Goal: Use online tool/utility

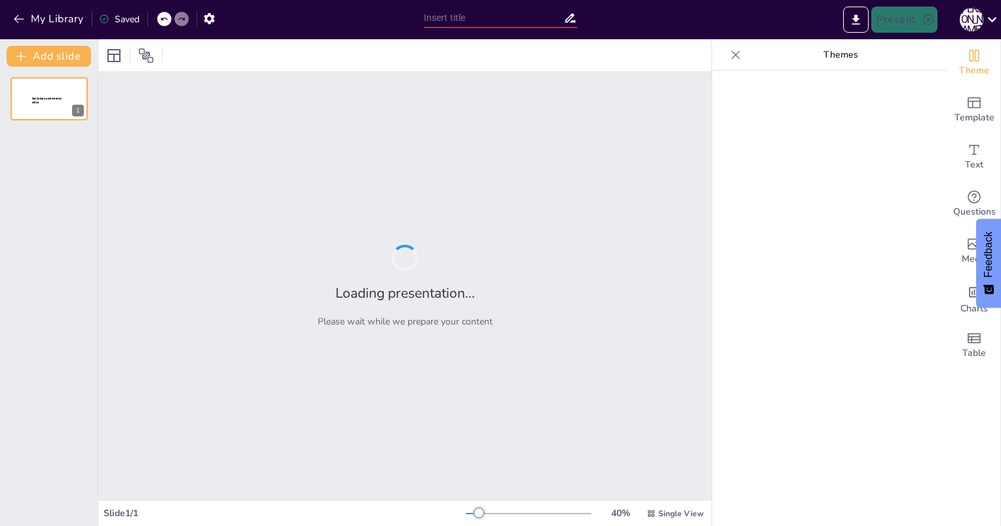
type input "Embracing Change: Your Guide to Digital Transformation"
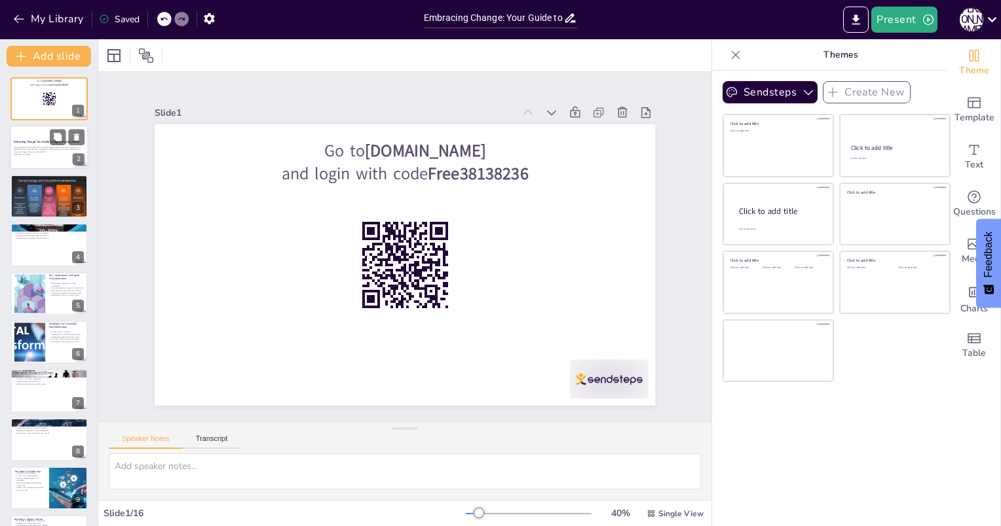
click at [32, 151] on p "This presentation will explore the concept of digital transformation, its impor…" at bounding box center [49, 149] width 71 height 7
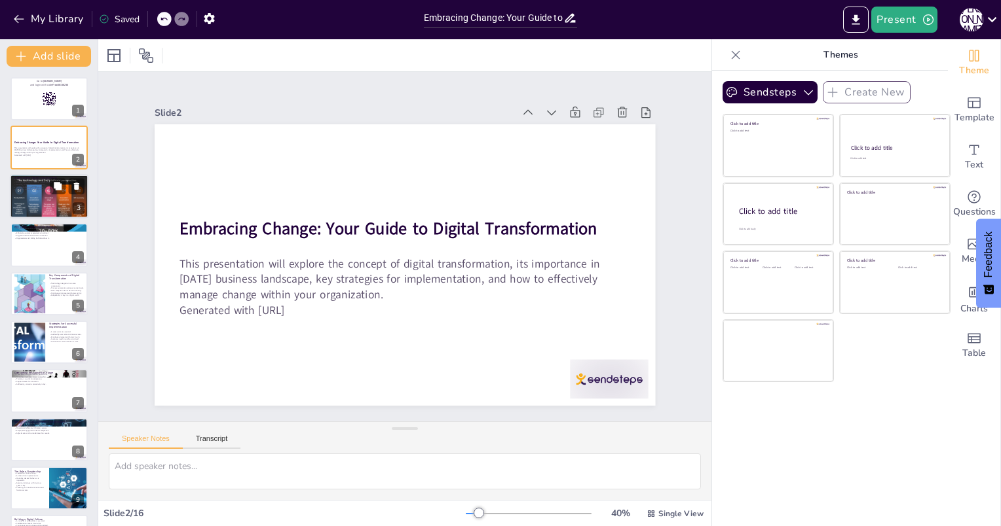
click at [58, 210] on div at bounding box center [49, 196] width 79 height 56
checkbox input "true"
type textarea "Integration of digital technology is crucial for modern businesses as it reshap…"
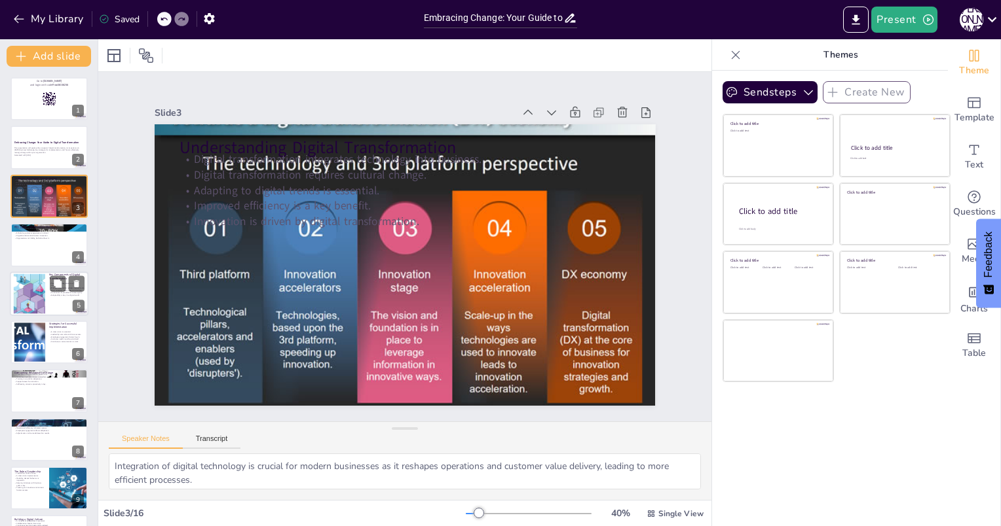
click at [54, 297] on div "Technology integration is a core component. Process automation reduces manual t…" at bounding box center [66, 289] width 35 height 18
checkbox input "true"
type textarea "Technology integration is fundamental for digital transformation as it enables …"
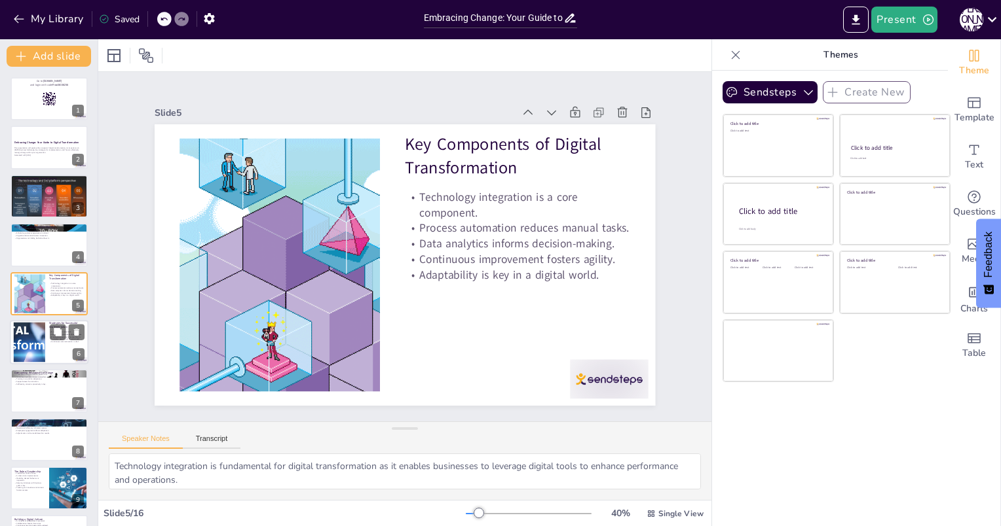
click at [53, 344] on div "A clear vision is essential. Leadership commitment drives success. Employee eng…" at bounding box center [66, 337] width 35 height 16
checkbox input "true"
type textarea "A clear vision provides a roadmap for digital transformation, ensuring that all…"
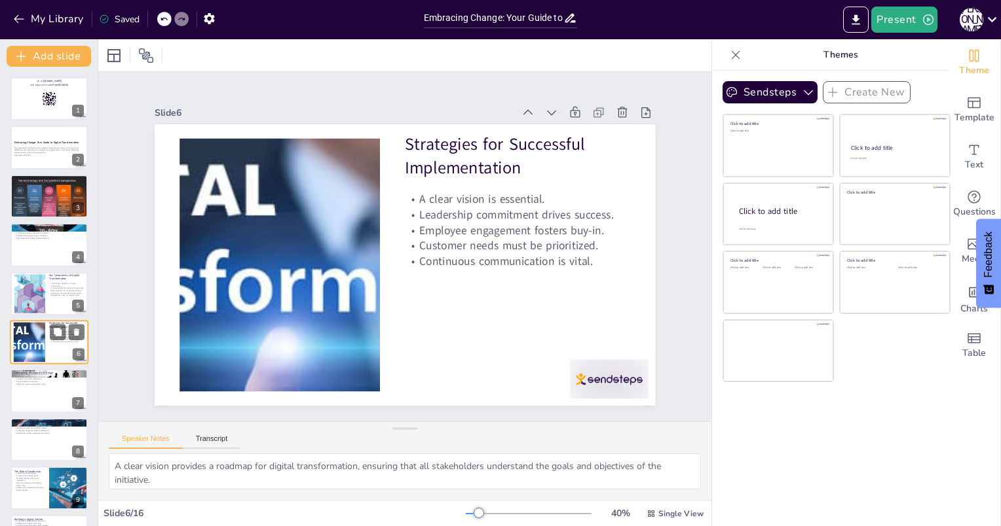
scroll to position [46, 0]
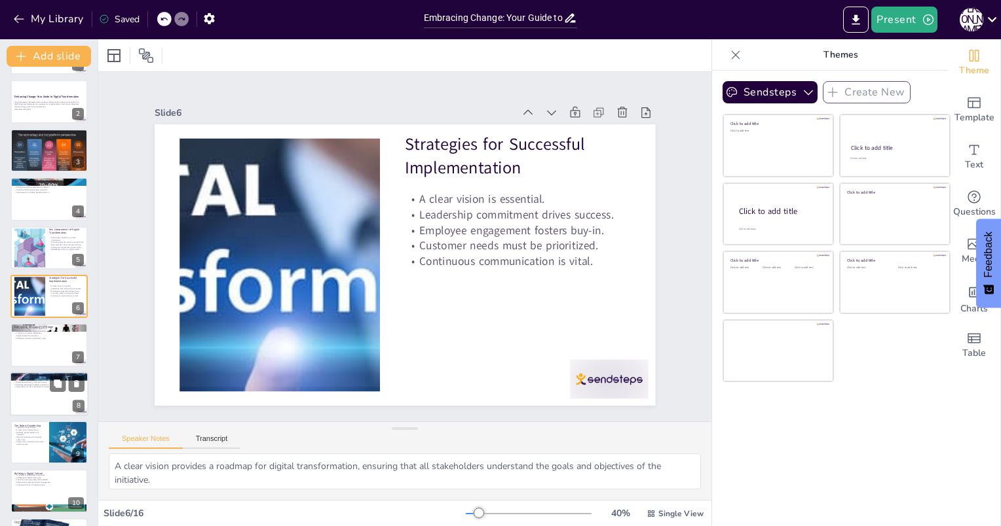
click at [68, 403] on div at bounding box center [49, 394] width 79 height 45
checkbox input "true"
type textarea "Establishing key performance indicators (KPIs) provides a framework for measuri…"
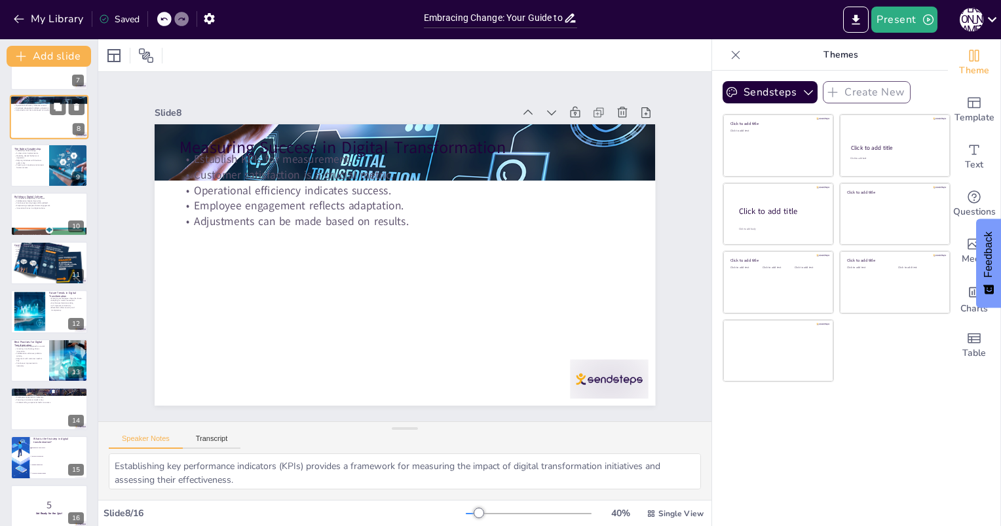
scroll to position [335, 0]
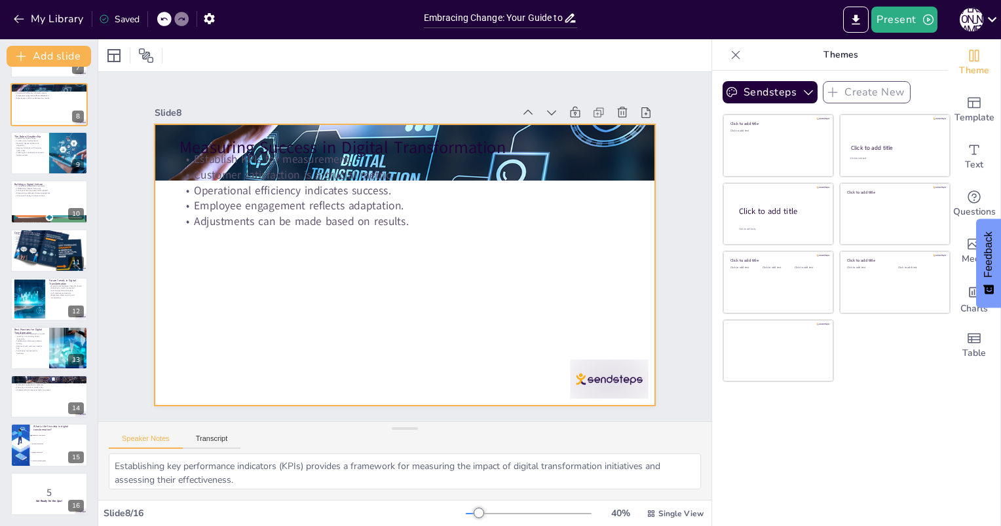
checkbox input "true"
